Goal: Transaction & Acquisition: Register for event/course

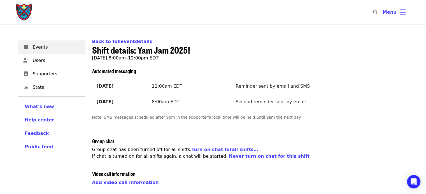
click at [21, 15] on img "Main navigation" at bounding box center [24, 12] width 17 height 18
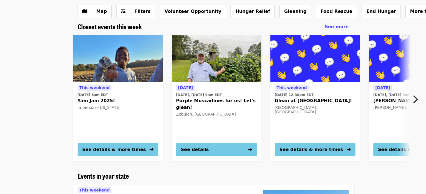
scroll to position [57, 0]
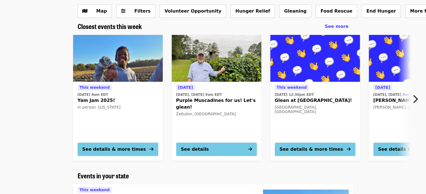
click at [417, 97] on icon "chevron-right icon" at bounding box center [415, 99] width 6 height 11
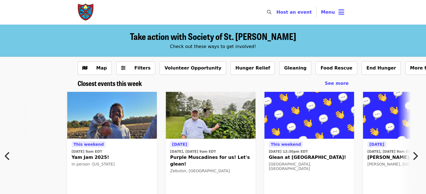
scroll to position [0, 6]
click at [321, 9] on button "Menu" at bounding box center [332, 12] width 32 height 13
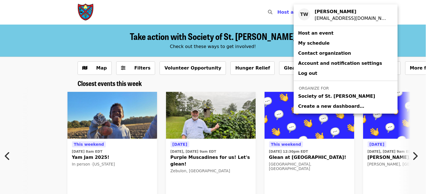
click at [302, 94] on span "Society of St. Andrew" at bounding box center [336, 96] width 77 height 7
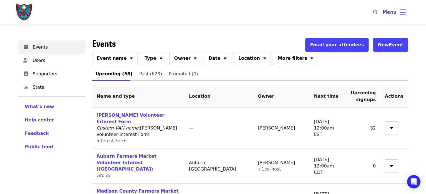
click at [126, 54] on button "Event name" at bounding box center [115, 58] width 46 height 13
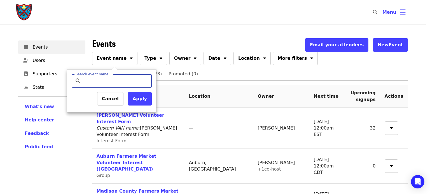
click at [109, 79] on input "Search event name…" at bounding box center [116, 80] width 66 height 13
type input "*******"
click at [137, 97] on button "Apply" at bounding box center [140, 98] width 24 height 13
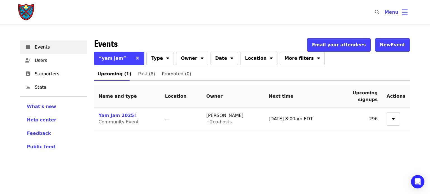
click at [114, 114] on link "Yam Jam 2025!" at bounding box center [116, 115] width 37 height 5
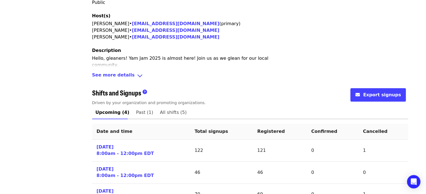
scroll to position [211, 0]
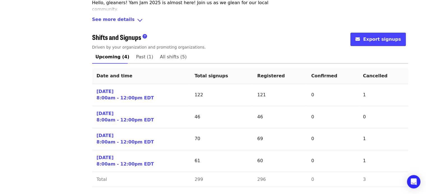
click at [110, 92] on link "Sat 10/11/25 8:00am - 12:00pm EDT" at bounding box center [125, 95] width 57 height 13
